Goal: Submit feedback/report problem: Submit feedback/report problem

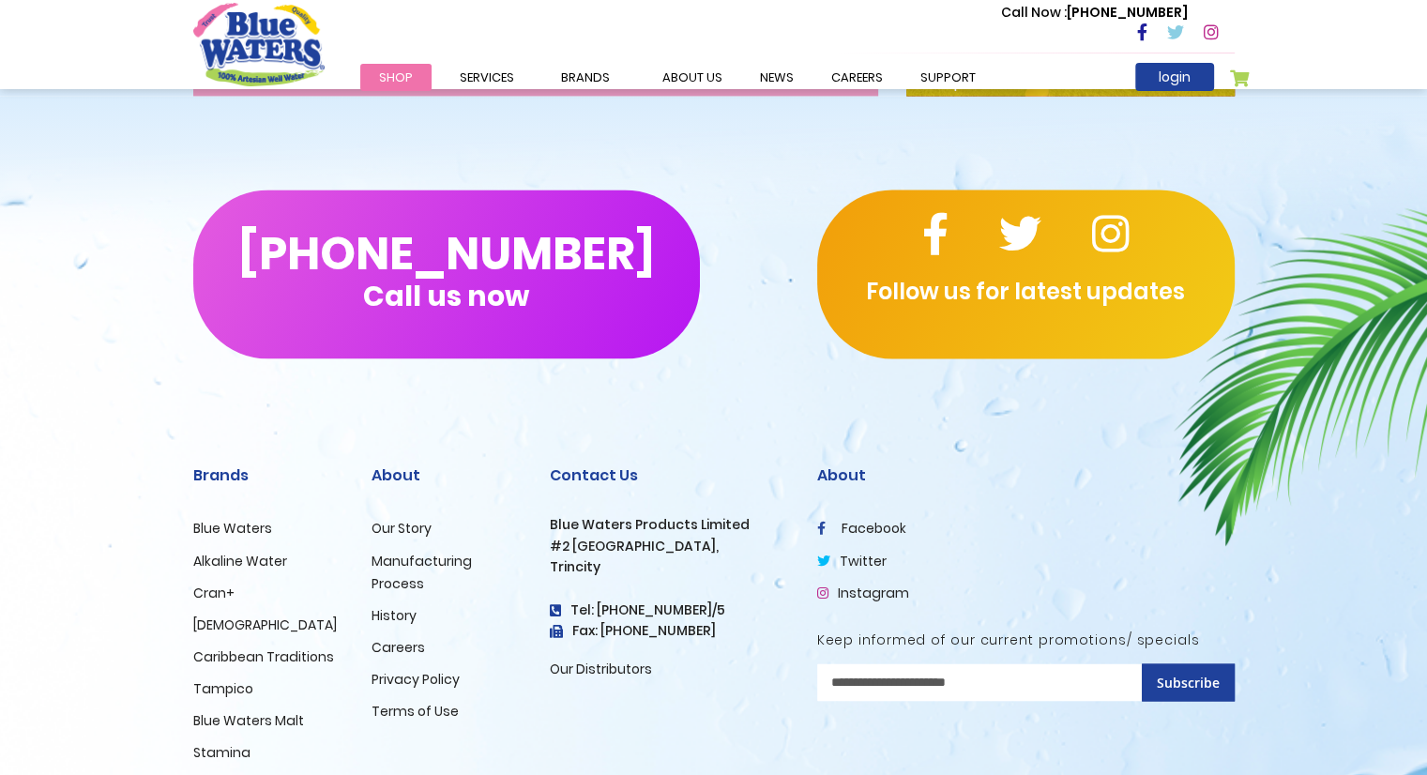
scroll to position [3140, 0]
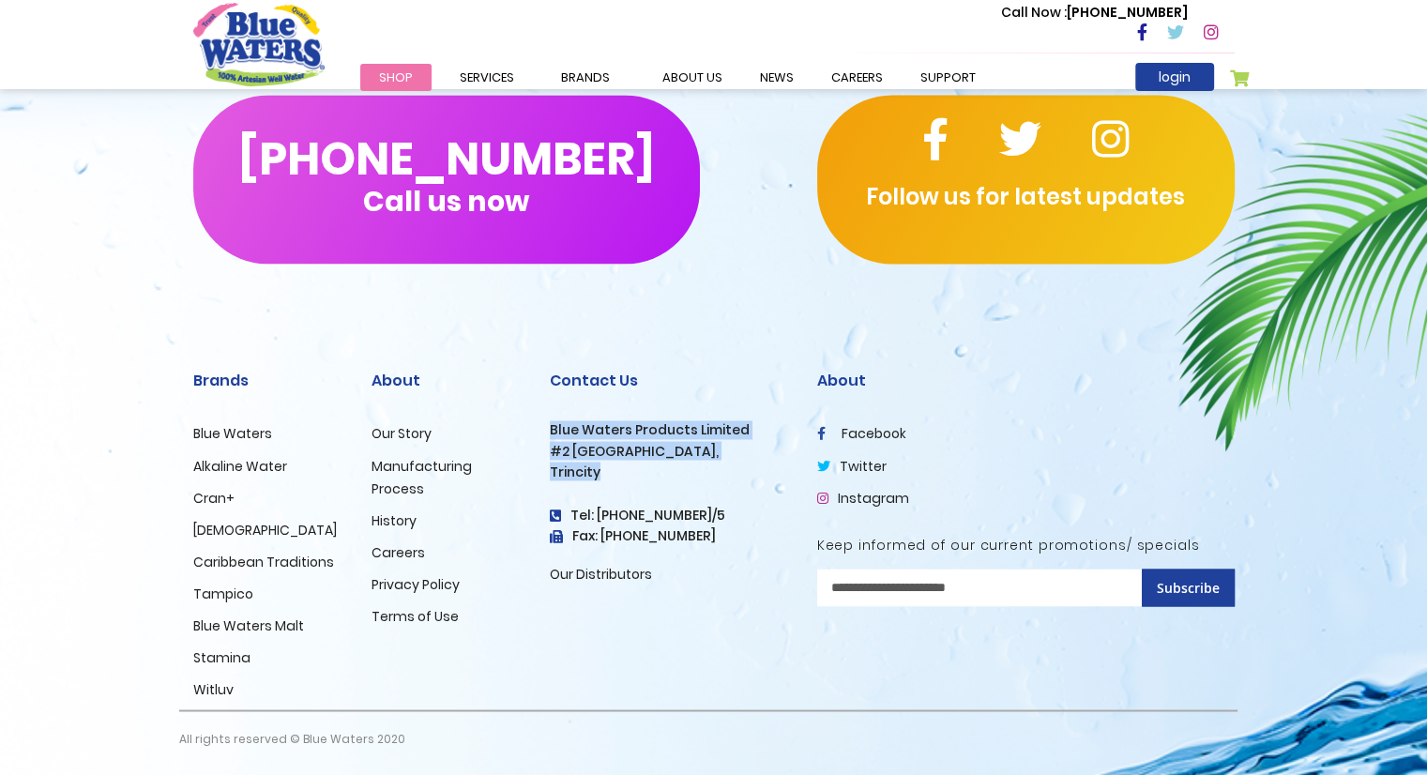
drag, startPoint x: 599, startPoint y: 472, endPoint x: 544, endPoint y: 431, distance: 69.1
click at [544, 431] on div "Contact Us Blue Waters Products Limited #2 Orange Grove Estate, Trincity Tel: (…" at bounding box center [669, 524] width 267 height 371
copy div "Blue Waters Products Limited #2 Orange Grove Estate, Trincity"
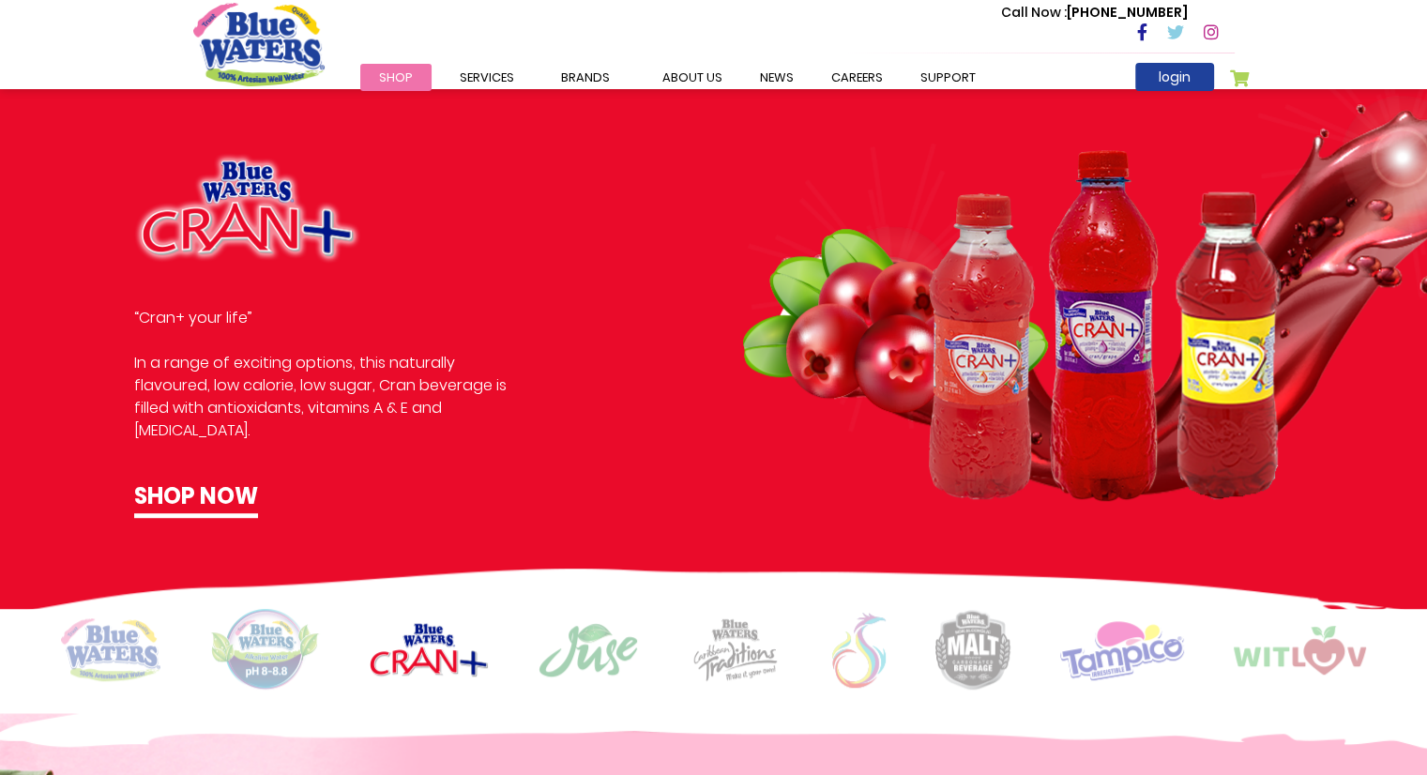
scroll to position [1076, 0]
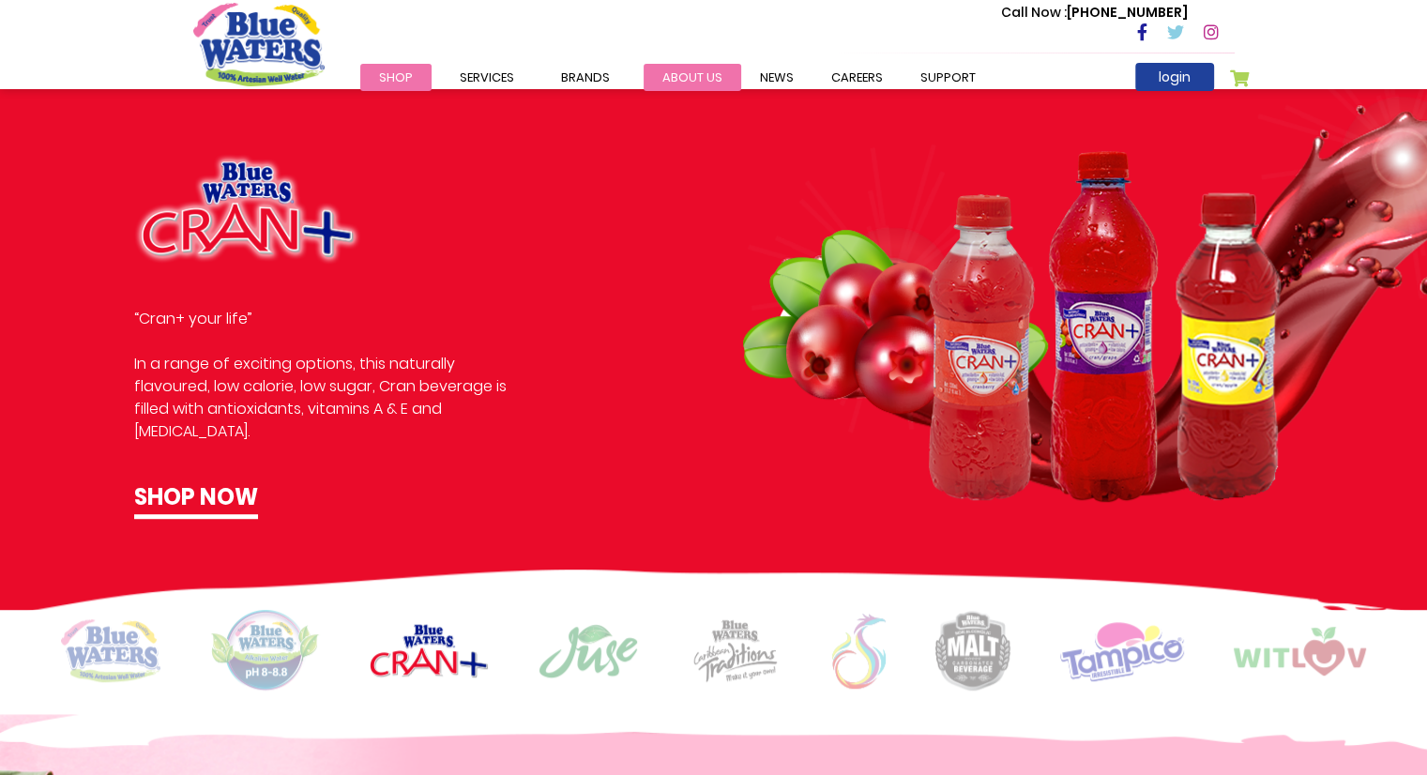
click at [690, 76] on link "about us" at bounding box center [693, 77] width 98 height 27
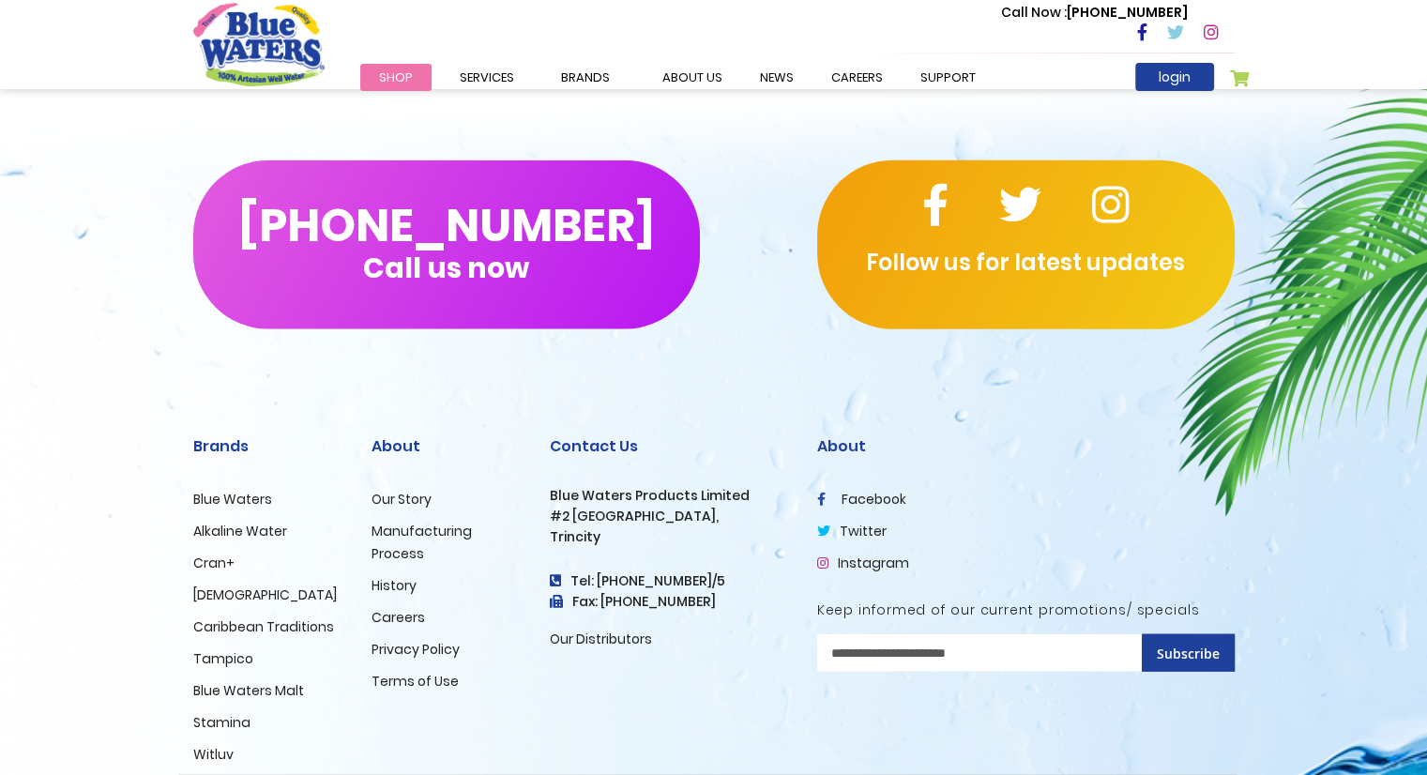
scroll to position [4520, 0]
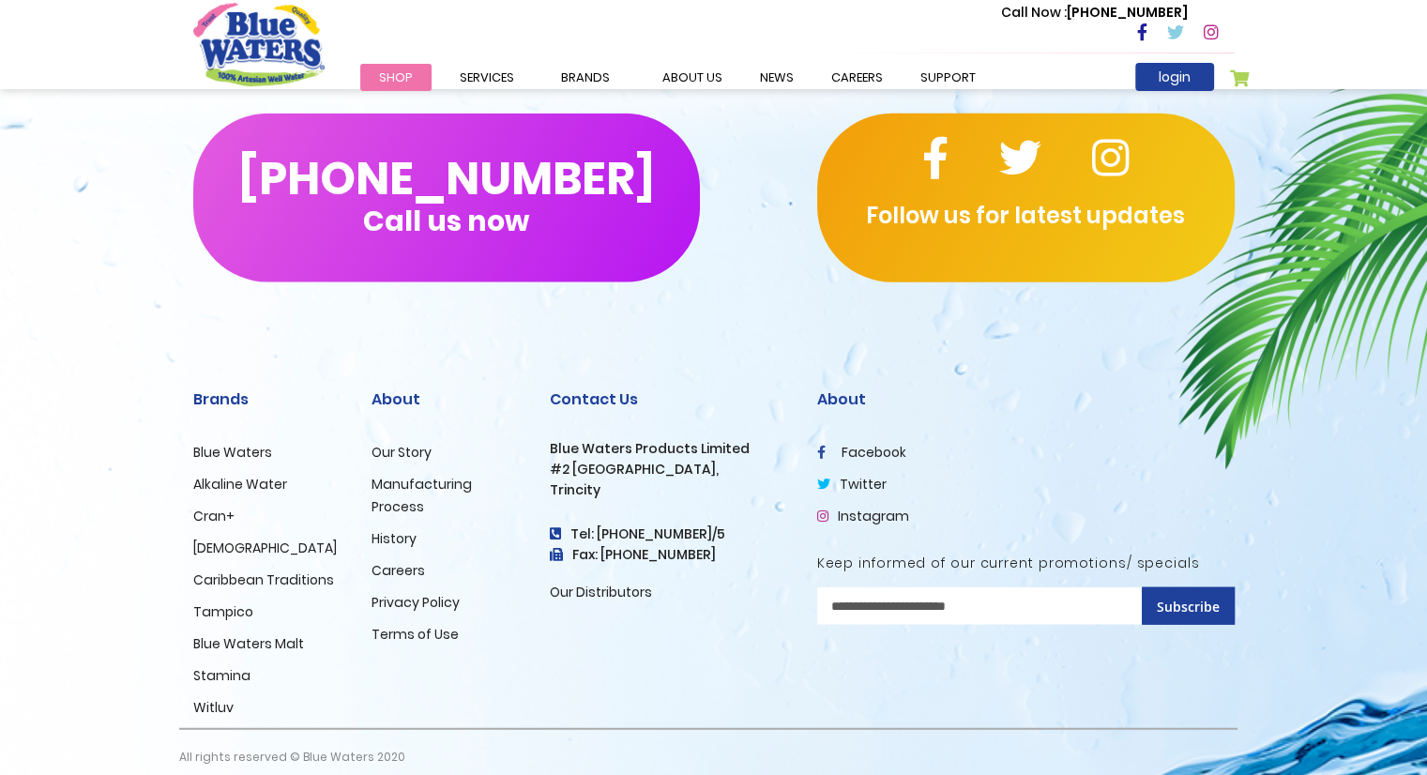
click at [389, 561] on link "Careers" at bounding box center [398, 570] width 53 height 19
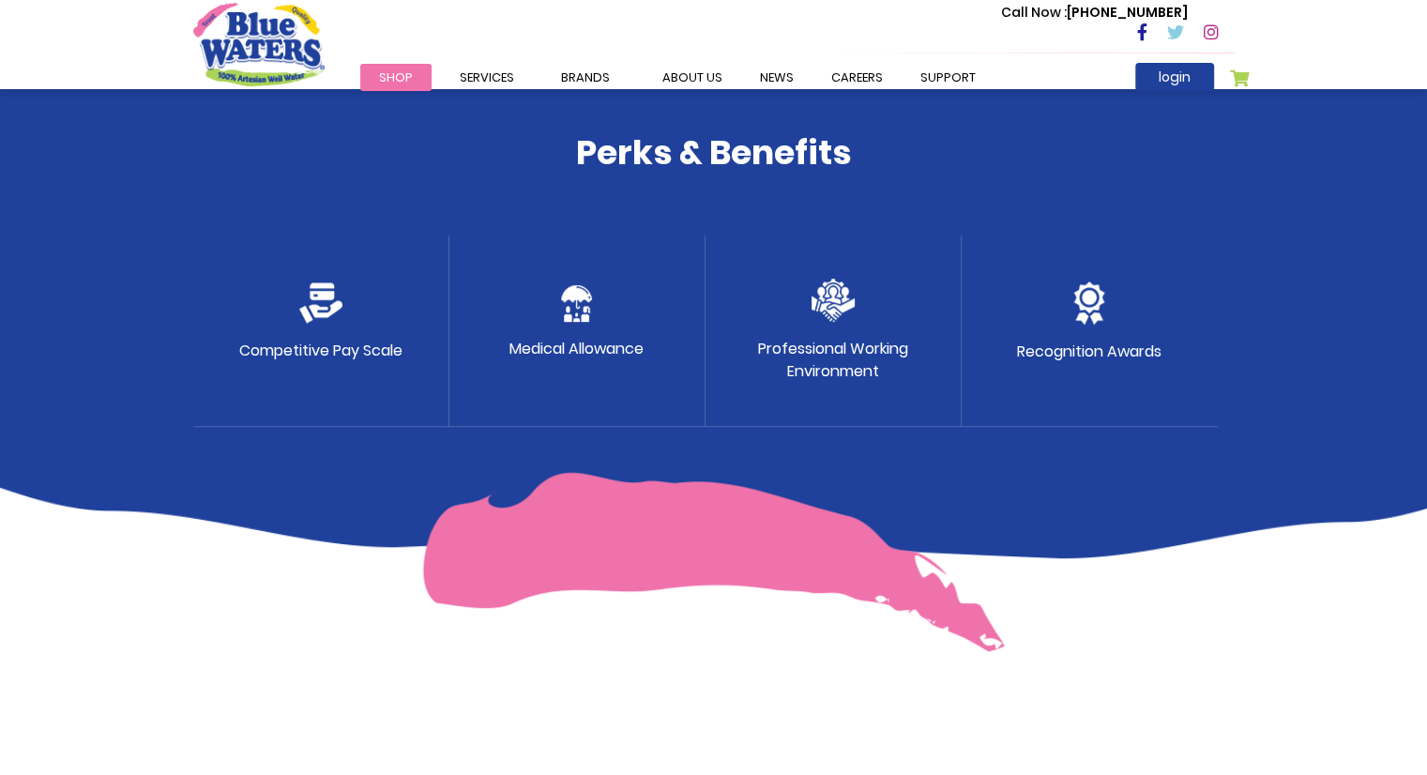
scroll to position [751, 0]
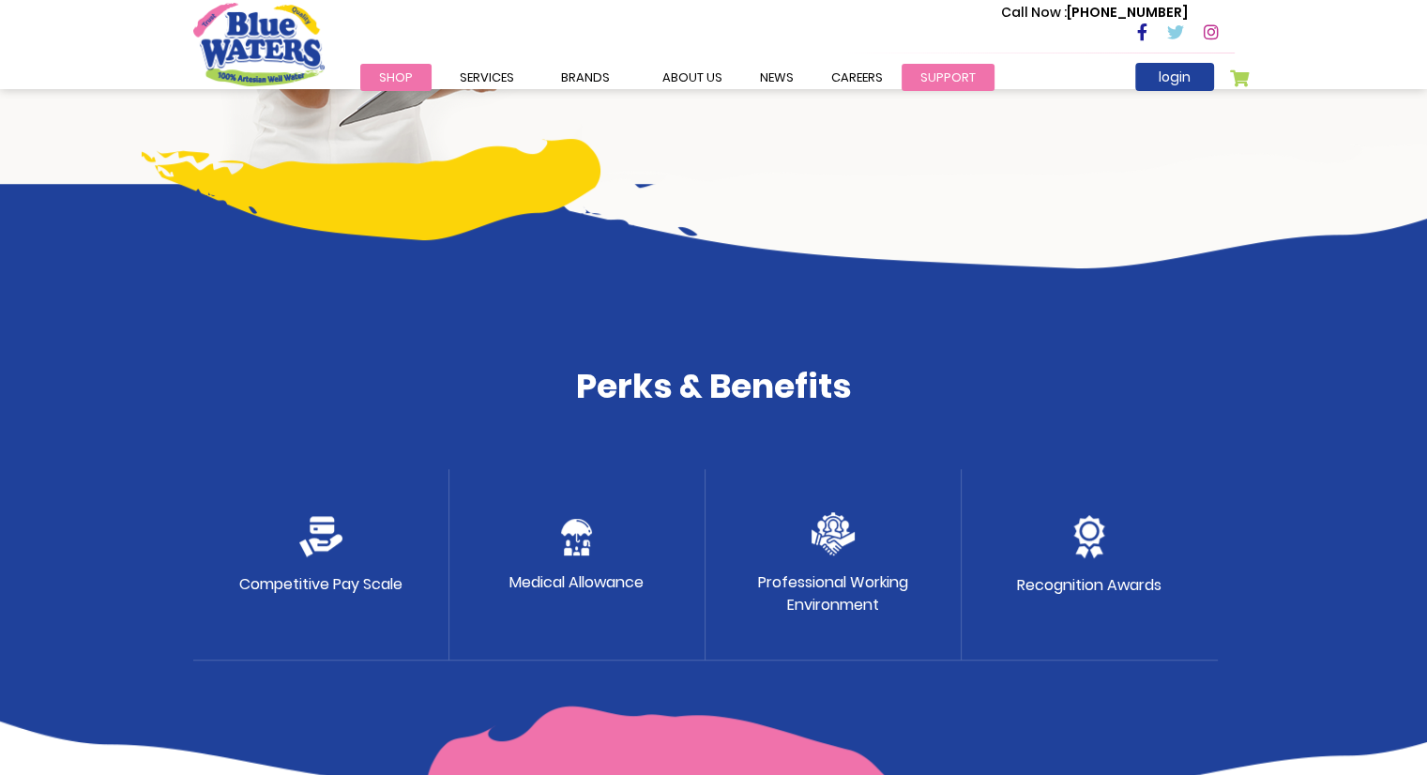
click at [946, 85] on link "support" at bounding box center [948, 77] width 93 height 27
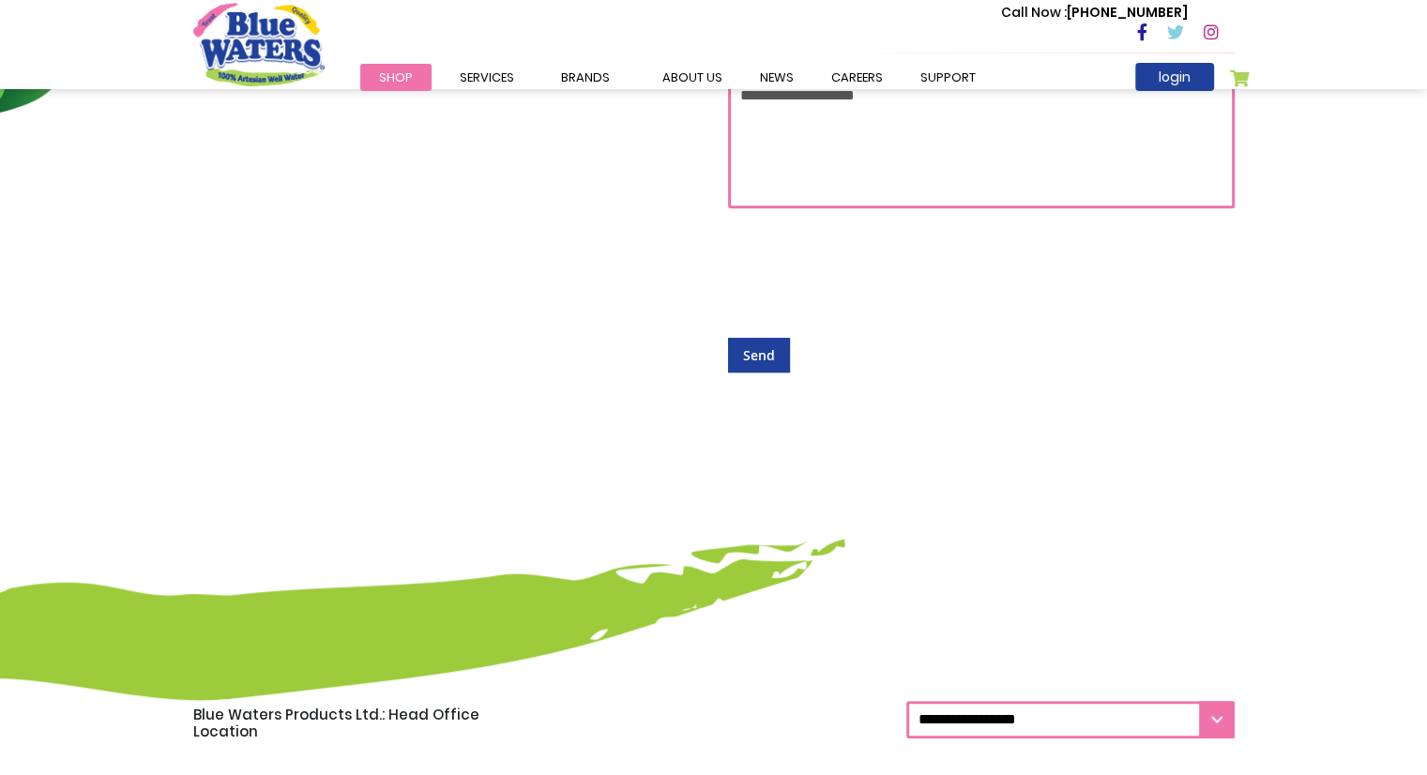
scroll to position [844, 0]
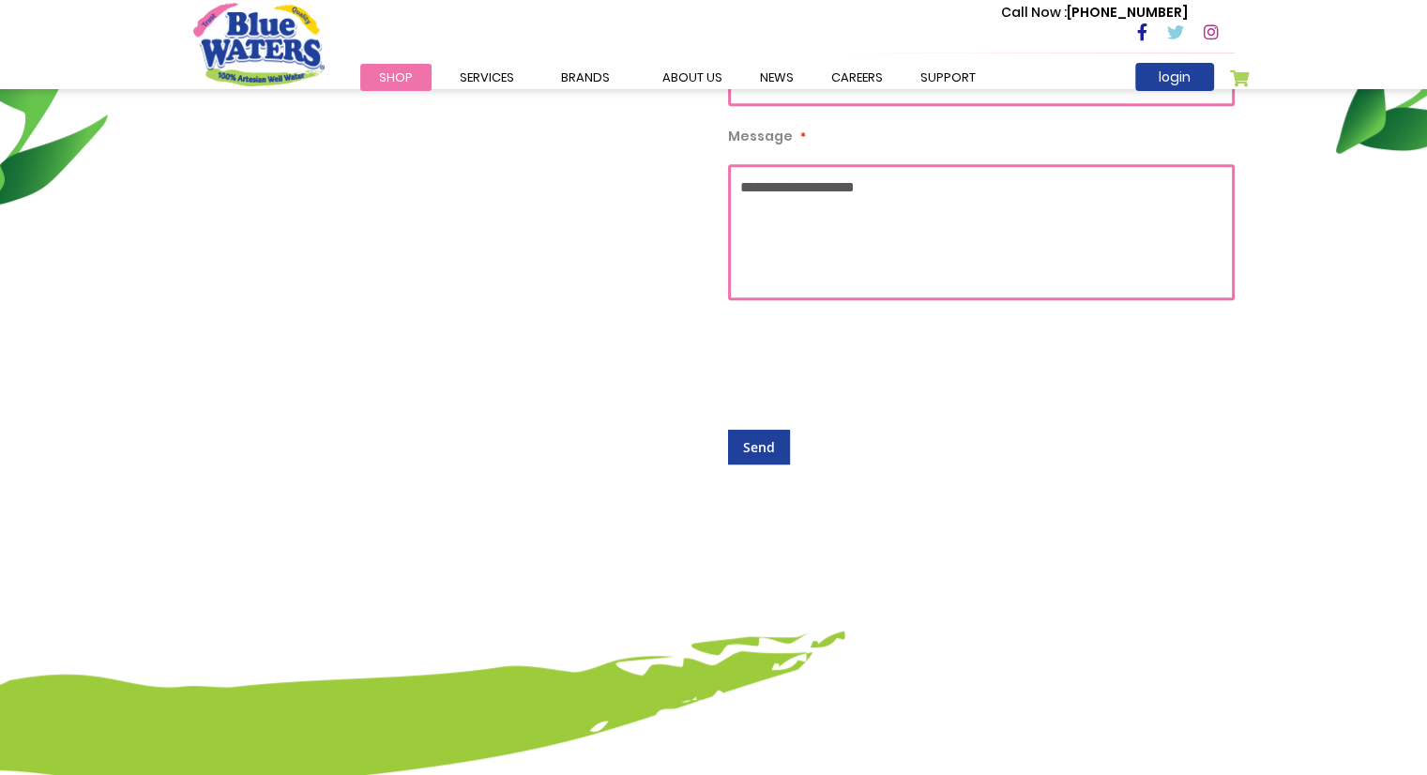
click at [1075, 436] on div "Send" at bounding box center [981, 447] width 507 height 35
